Goal: Task Accomplishment & Management: Use online tool/utility

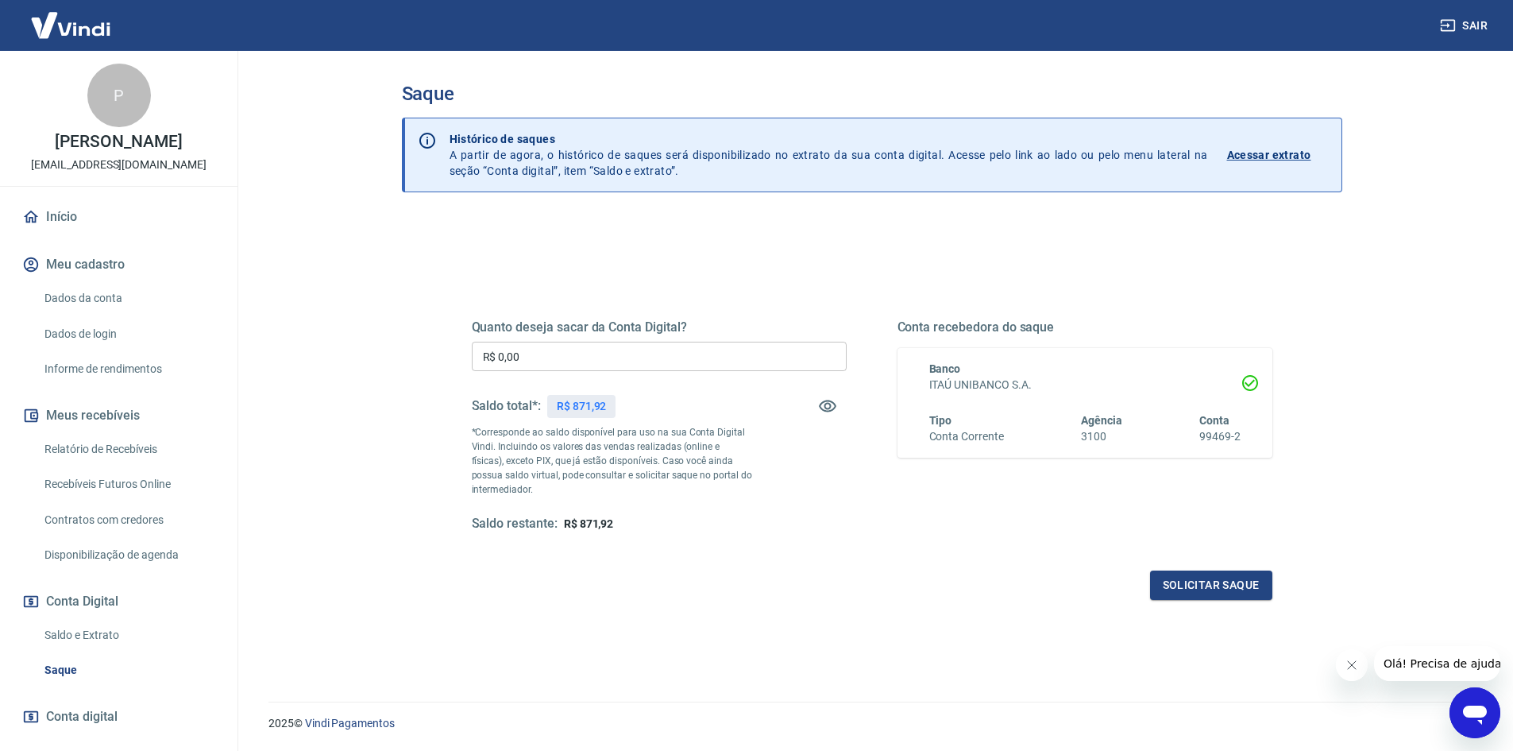
click at [539, 363] on input "R$ 0,00" at bounding box center [659, 356] width 375 height 29
type input "R$ 871,92"
click at [1183, 588] on button "Solicitar saque" at bounding box center [1211, 584] width 122 height 29
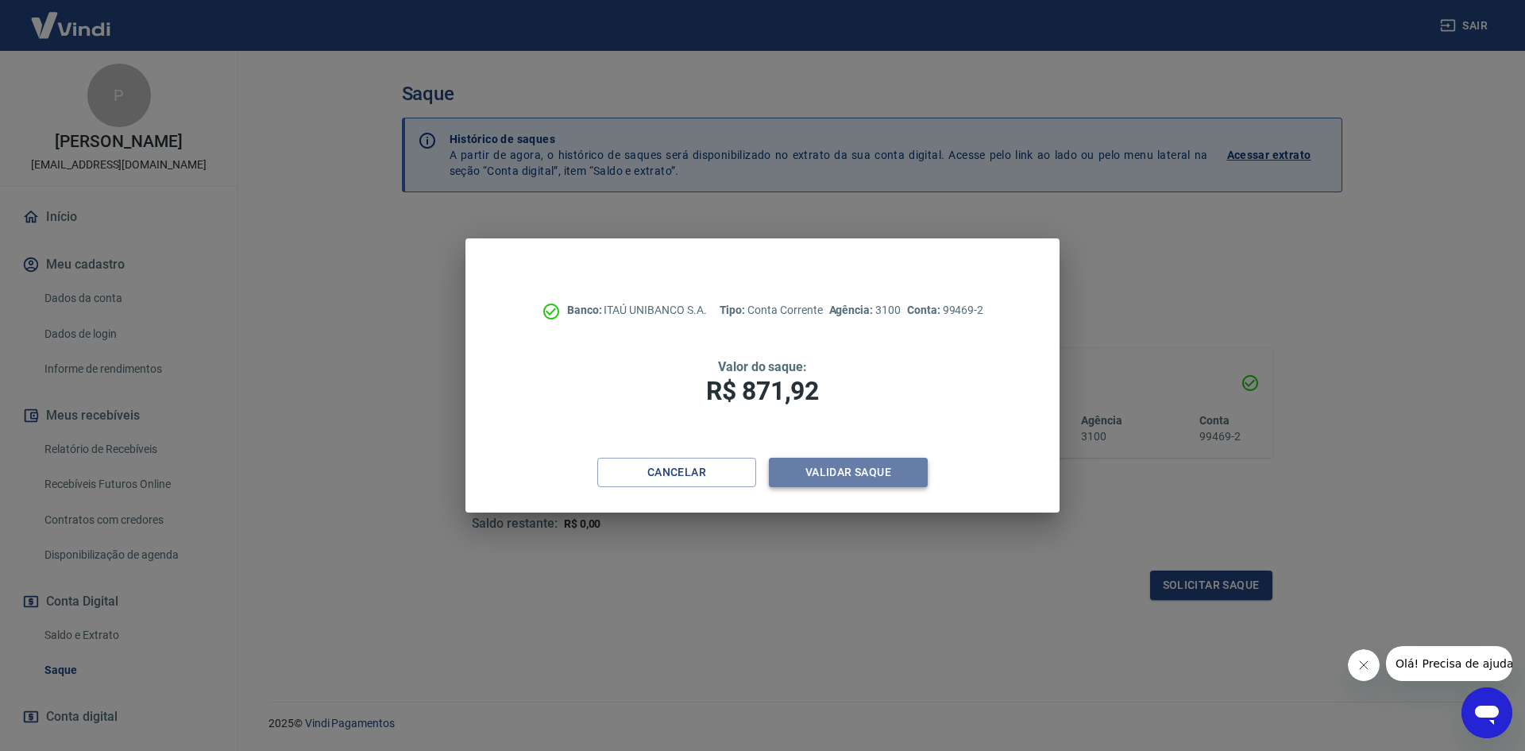
click at [889, 474] on button "Validar saque" at bounding box center [848, 472] width 159 height 29
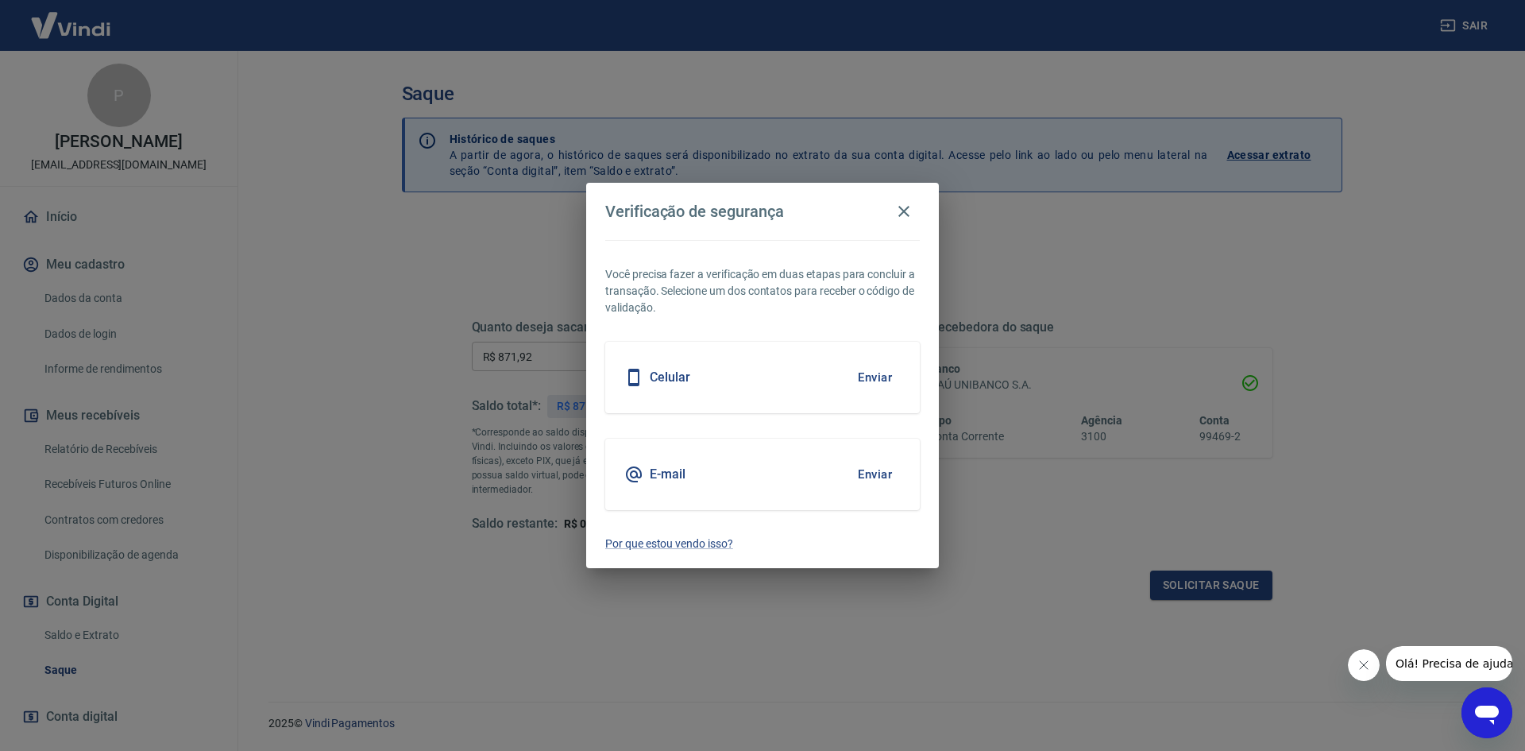
click at [873, 475] on button "Enviar" at bounding box center [875, 474] width 52 height 33
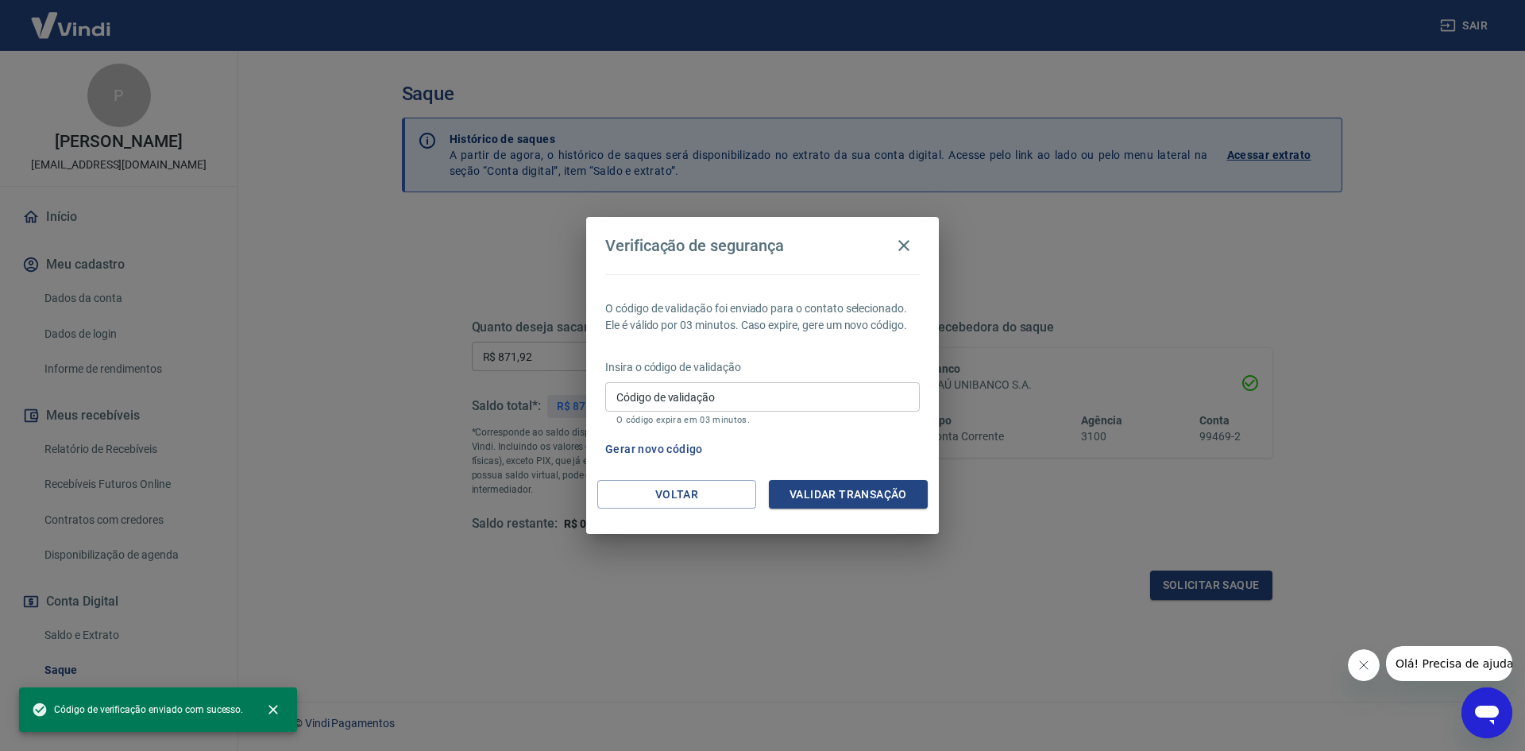
click at [777, 392] on input "Código de validação" at bounding box center [762, 396] width 315 height 29
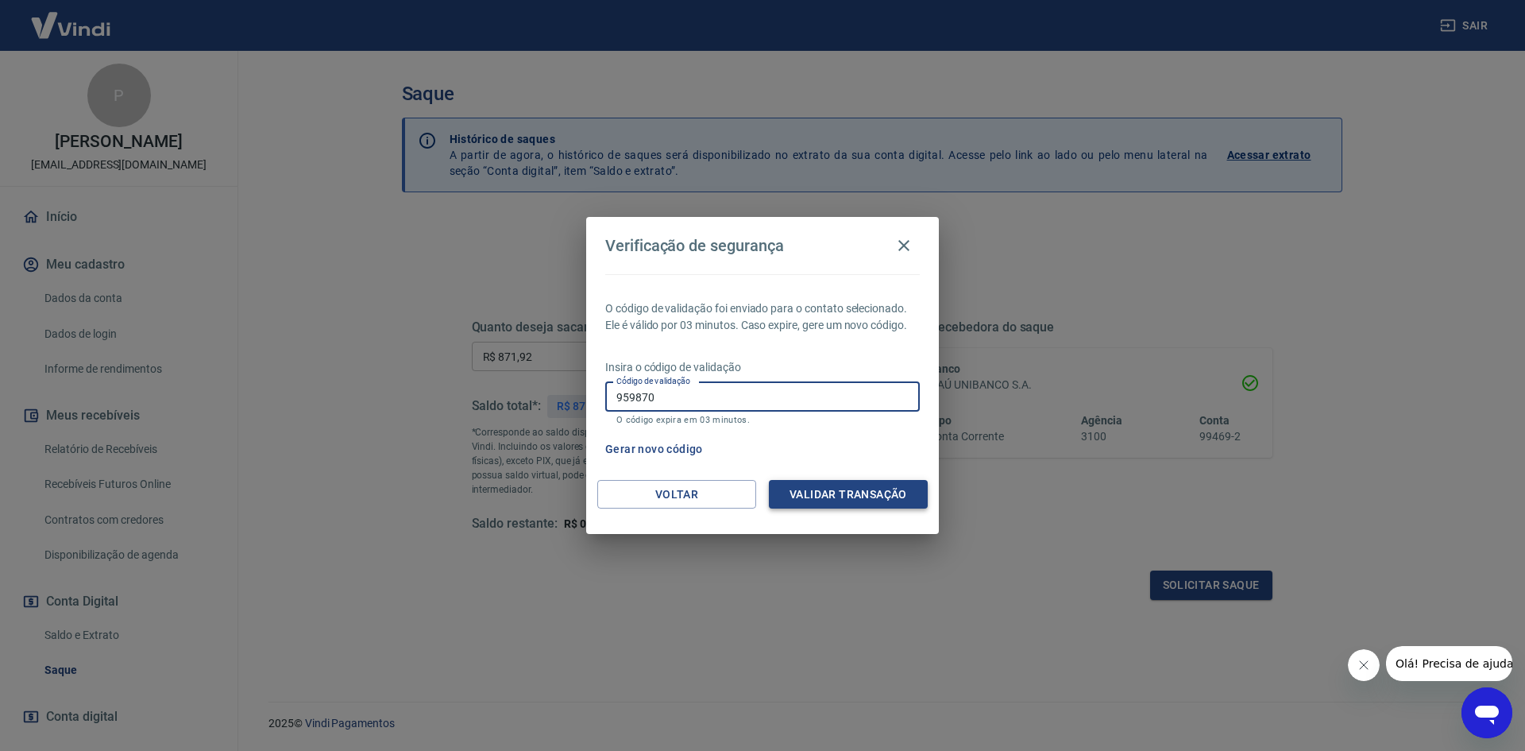
type input "959870"
click at [838, 500] on button "Validar transação" at bounding box center [848, 494] width 159 height 29
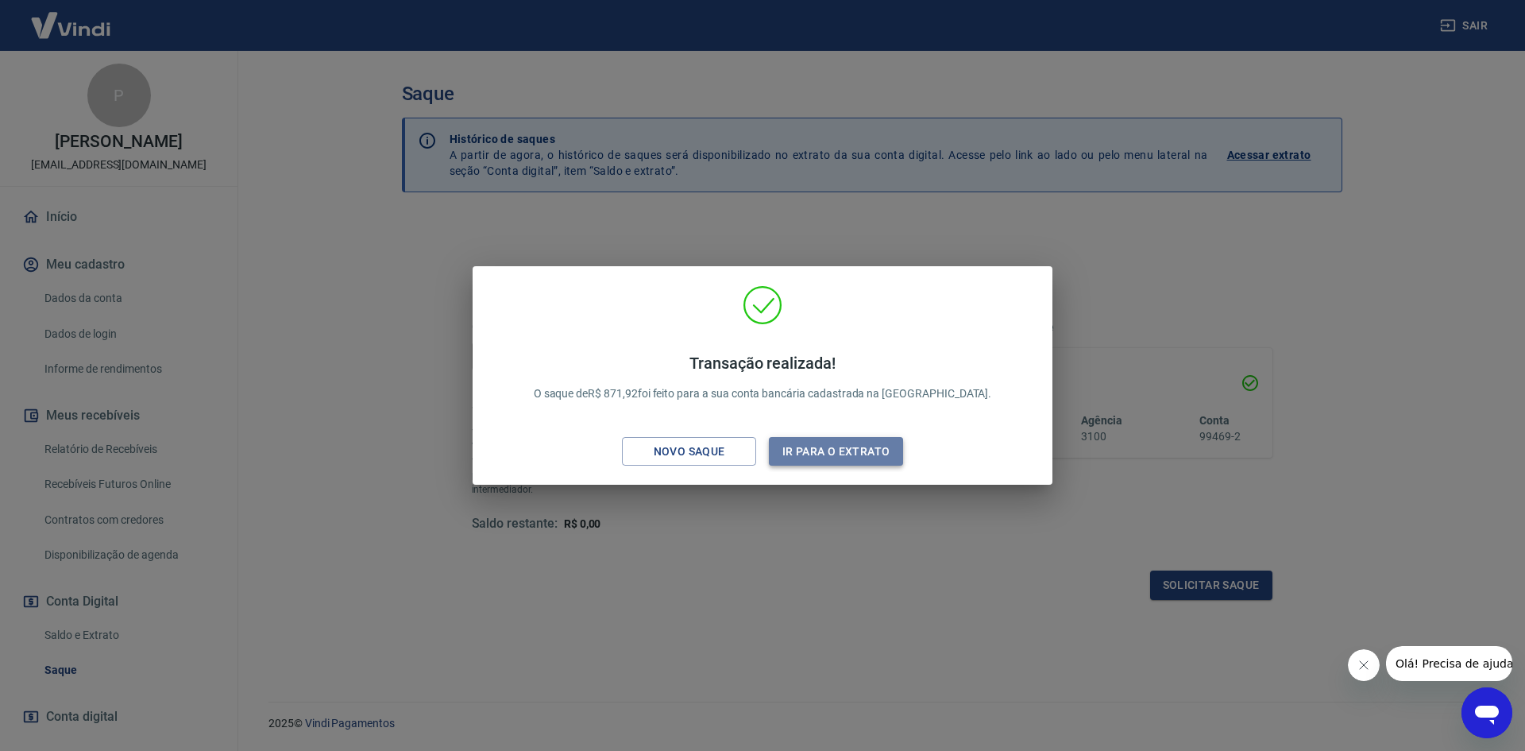
click at [812, 452] on button "Ir para o extrato" at bounding box center [836, 451] width 134 height 29
